Goal: Obtain resource: Download file/media

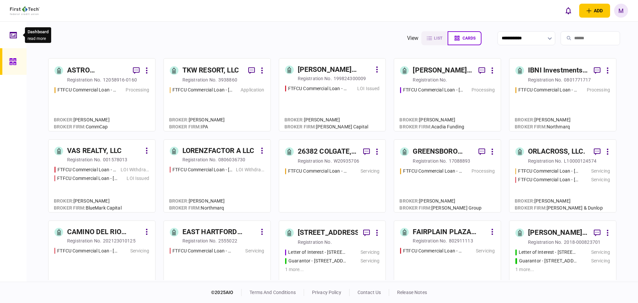
click at [20, 33] on div at bounding box center [15, 35] width 11 height 27
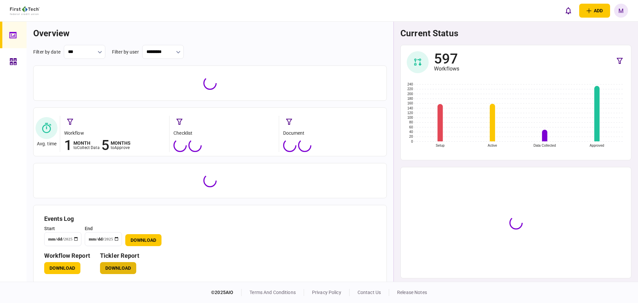
click at [118, 266] on button "Download" at bounding box center [118, 268] width 36 height 12
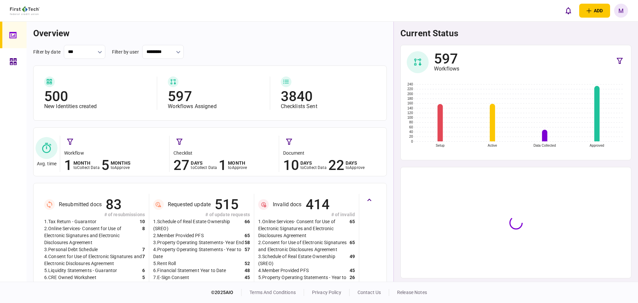
scroll to position [233, 0]
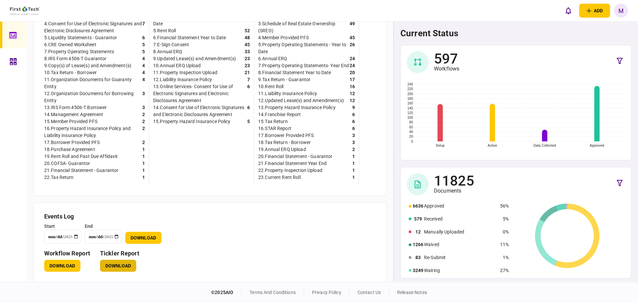
click at [104, 272] on button "Download" at bounding box center [118, 266] width 36 height 12
